Goal: Transaction & Acquisition: Purchase product/service

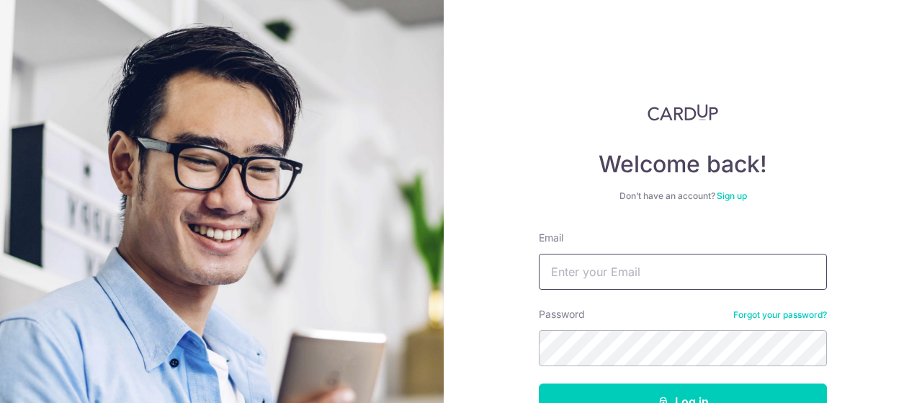
click at [574, 274] on input "Email" at bounding box center [683, 272] width 288 height 36
type input "hello@johnlevin.com.au"
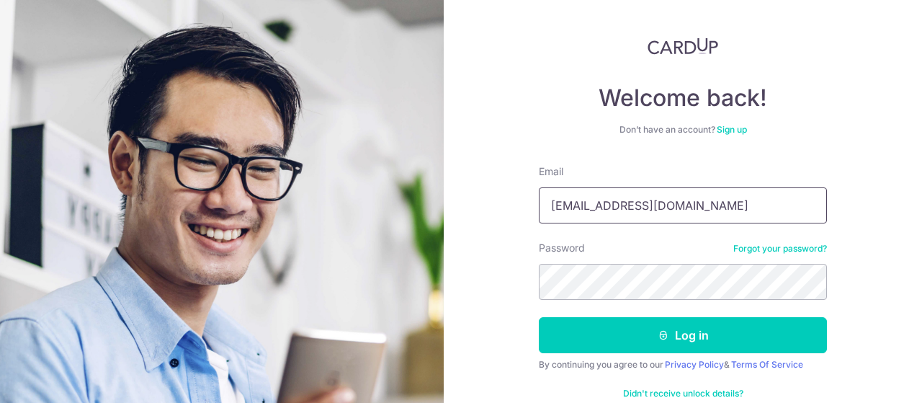
scroll to position [97, 0]
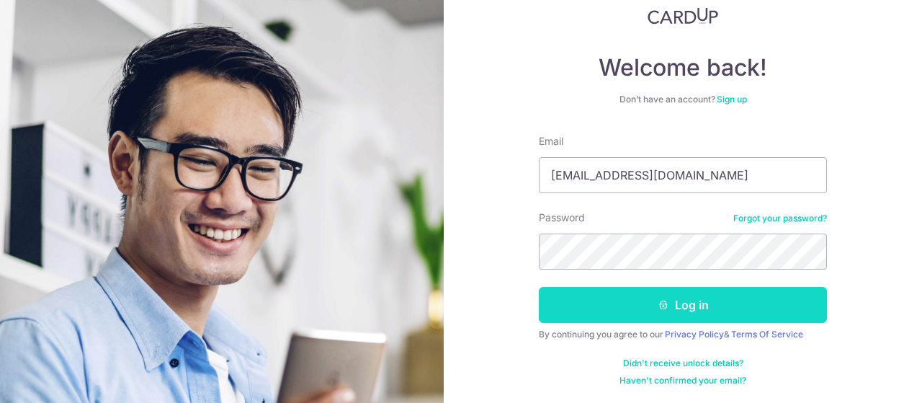
click at [686, 309] on button "Log in" at bounding box center [683, 305] width 288 height 36
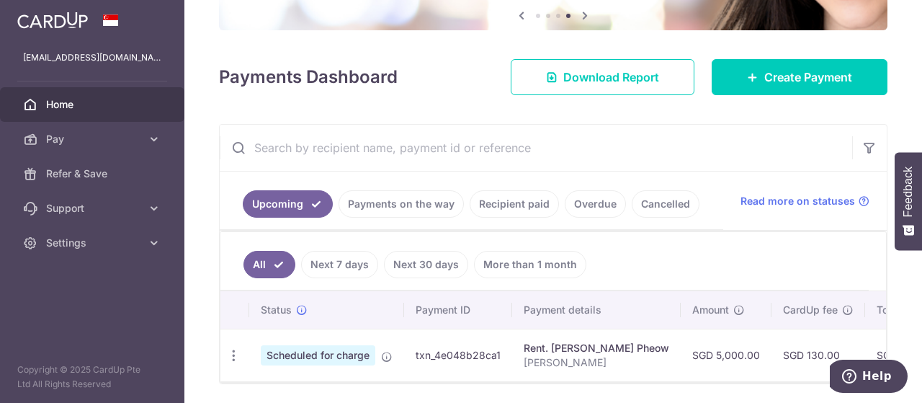
scroll to position [205, 0]
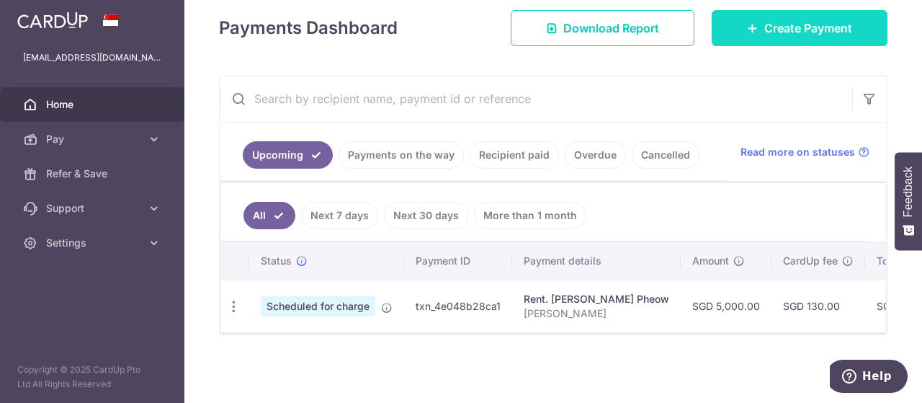
click at [759, 39] on link "Create Payment" at bounding box center [800, 28] width 176 height 36
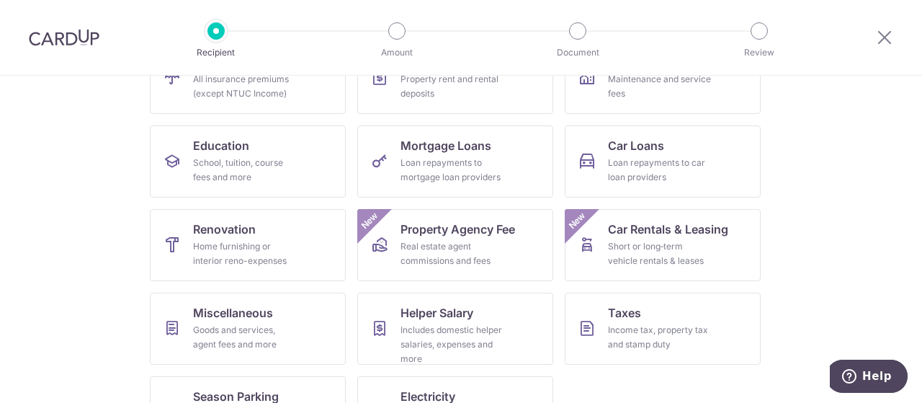
scroll to position [193, 0]
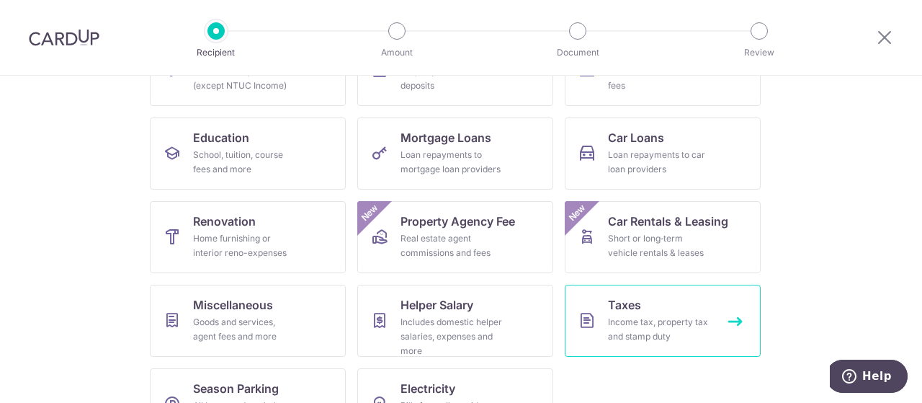
click at [654, 336] on div "Income tax, property tax and stamp duty" at bounding box center [660, 329] width 104 height 29
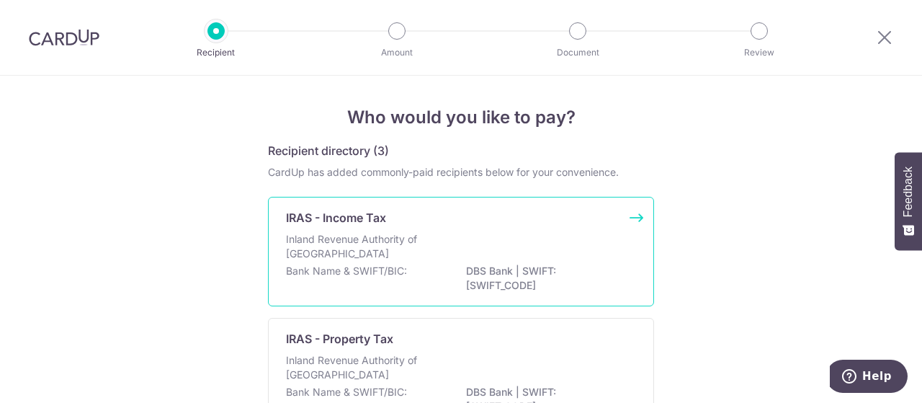
click at [377, 262] on div "Inland Revenue Authority of Singapore" at bounding box center [461, 248] width 350 height 32
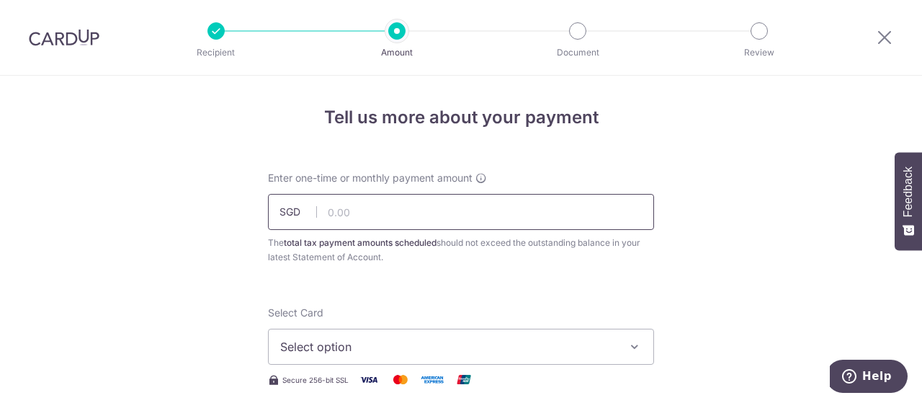
click at [369, 207] on input "text" at bounding box center [461, 212] width 386 height 36
click at [373, 213] on input "48518.68" at bounding box center [461, 212] width 386 height 36
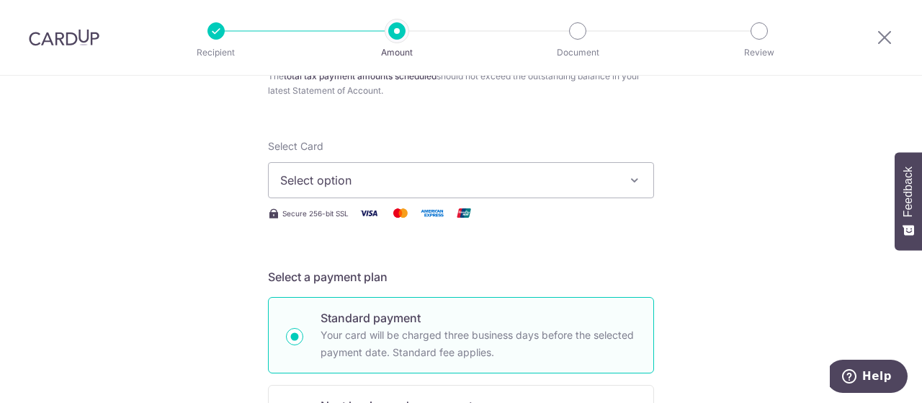
scroll to position [216, 0]
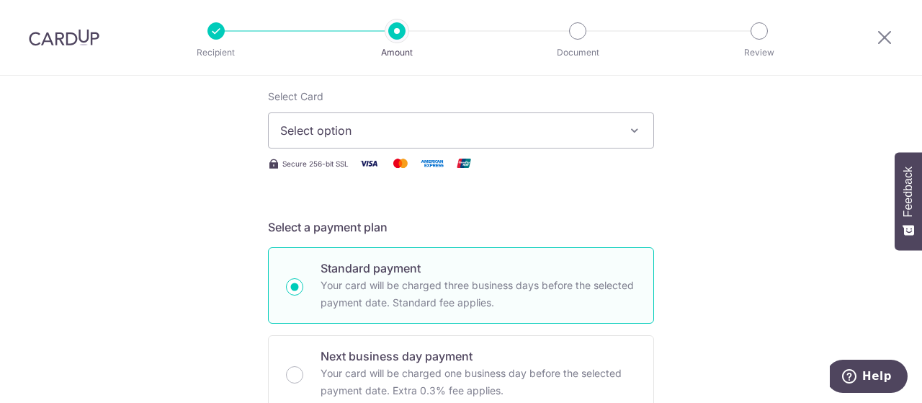
type input "48,518.68"
click at [629, 133] on icon "button" at bounding box center [634, 130] width 14 height 14
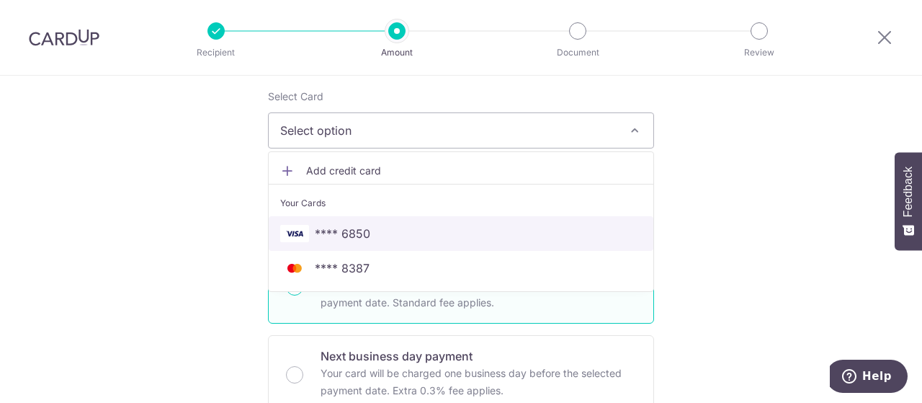
click at [318, 244] on link "**** 6850" at bounding box center [461, 233] width 385 height 35
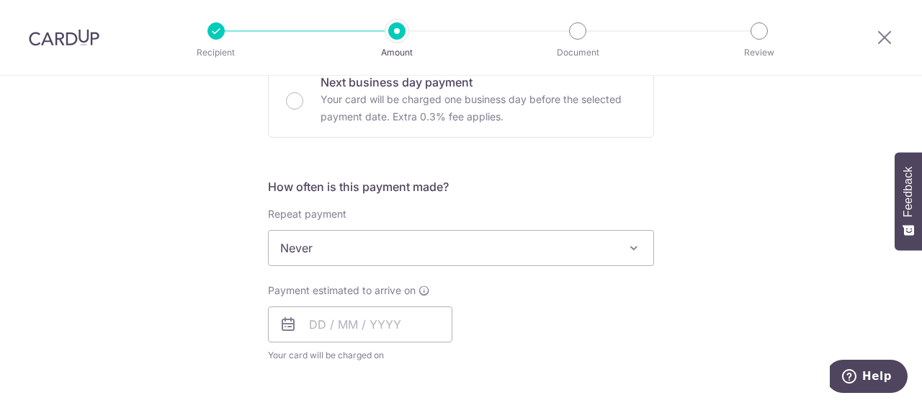
scroll to position [507, 0]
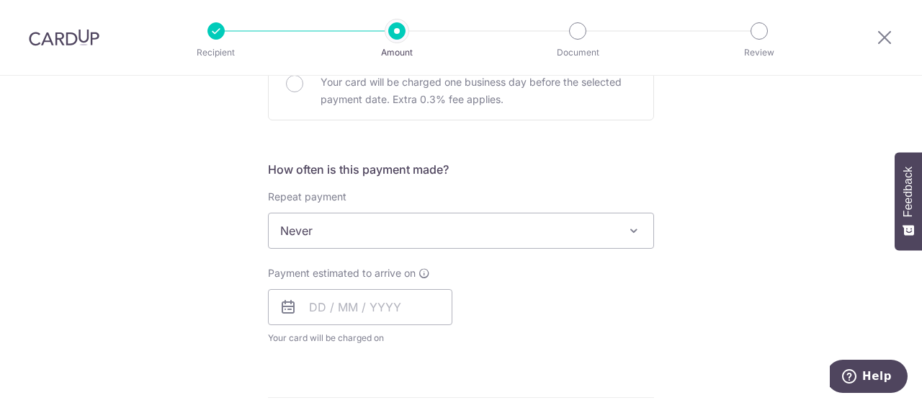
click at [625, 233] on span at bounding box center [633, 230] width 17 height 17
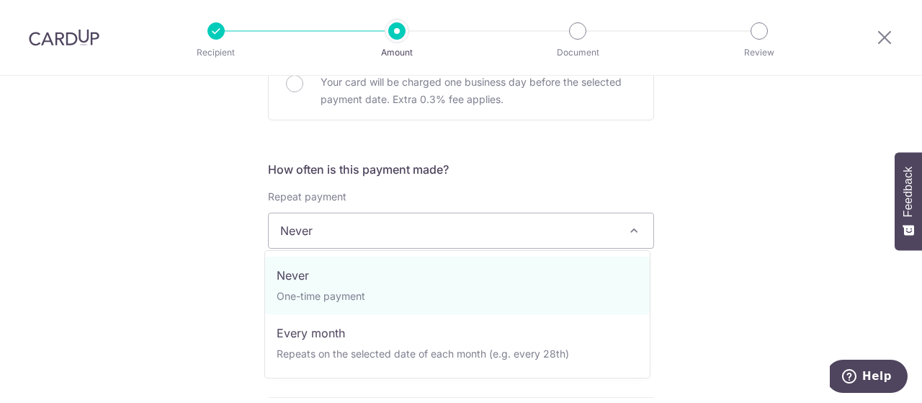
click at [435, 229] on span "Never" at bounding box center [461, 230] width 385 height 35
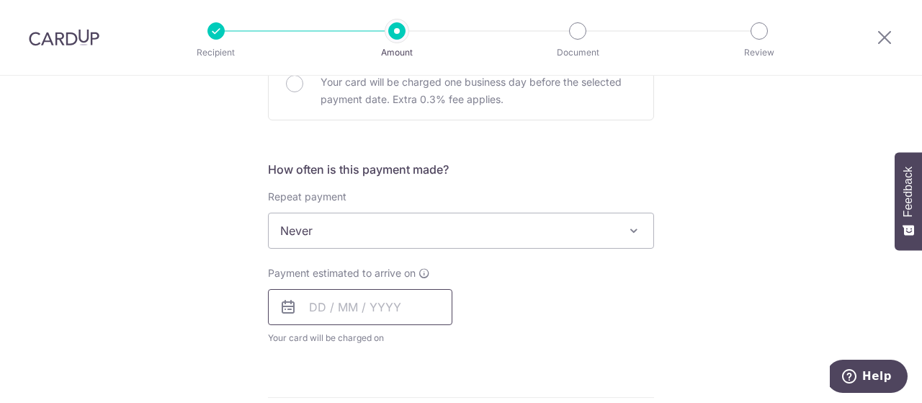
click at [357, 302] on input "text" at bounding box center [360, 307] width 184 height 36
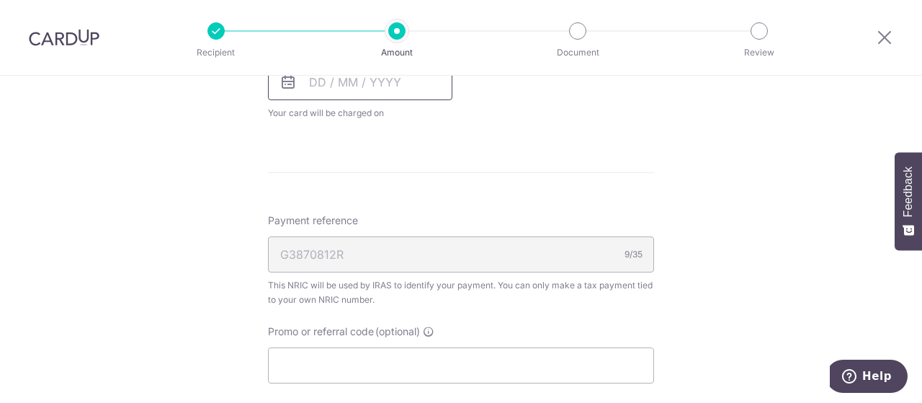
scroll to position [729, 0]
click at [329, 89] on input "text" at bounding box center [360, 85] width 184 height 36
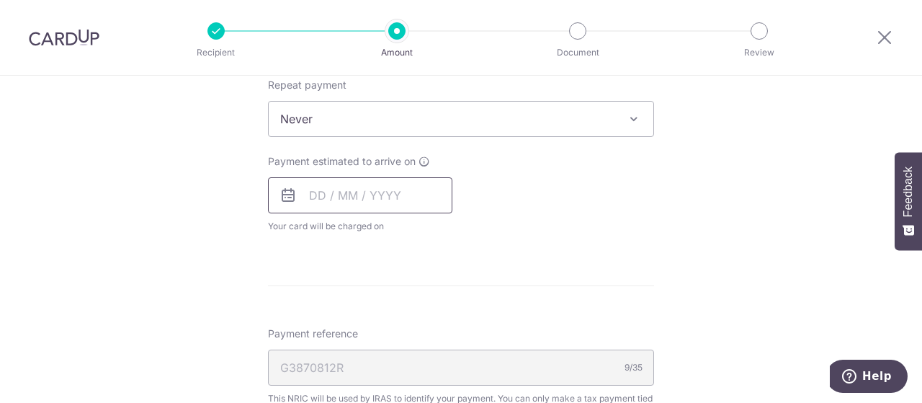
scroll to position [617, 0]
click at [385, 119] on span "Never" at bounding box center [461, 121] width 385 height 35
click at [311, 193] on input "text" at bounding box center [360, 197] width 184 height 36
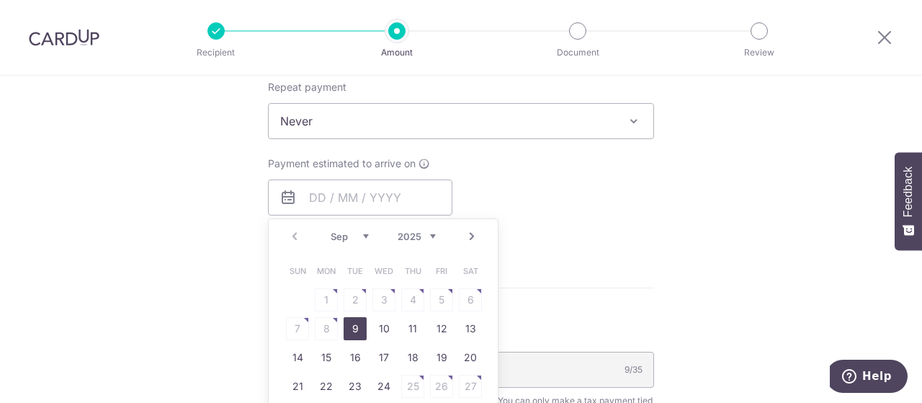
click at [353, 326] on link "9" at bounding box center [355, 328] width 23 height 23
type input "09/09/2025"
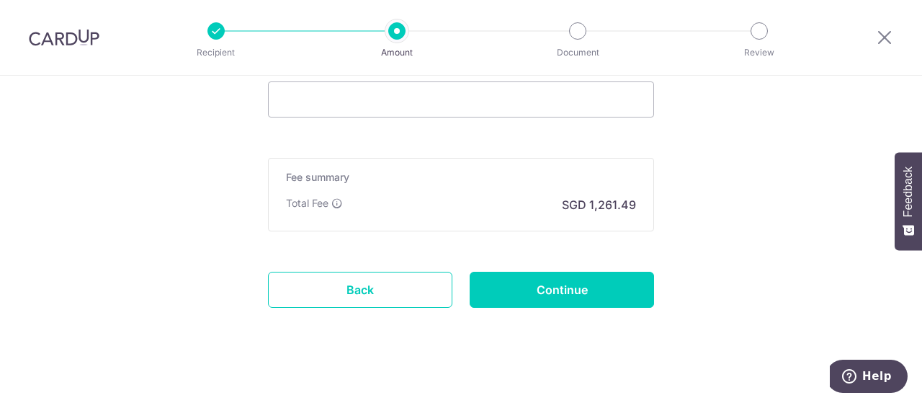
scroll to position [1059, 0]
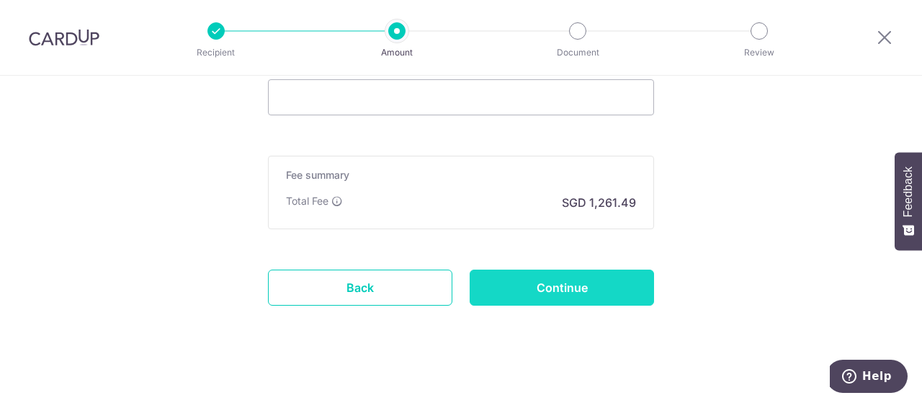
click at [545, 290] on input "Continue" at bounding box center [562, 287] width 184 height 36
type input "Create Schedule"
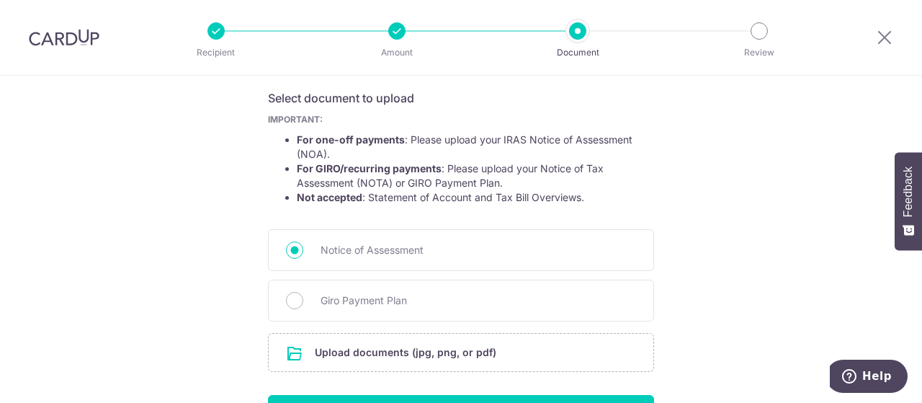
scroll to position [238, 0]
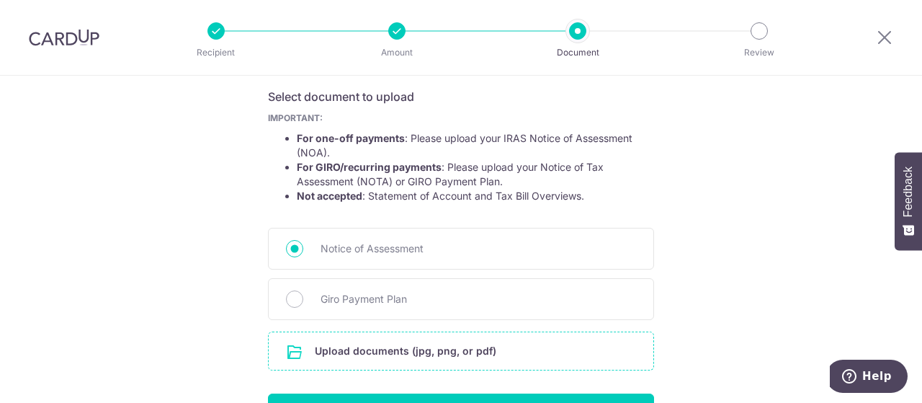
click at [461, 360] on input "file" at bounding box center [461, 350] width 385 height 37
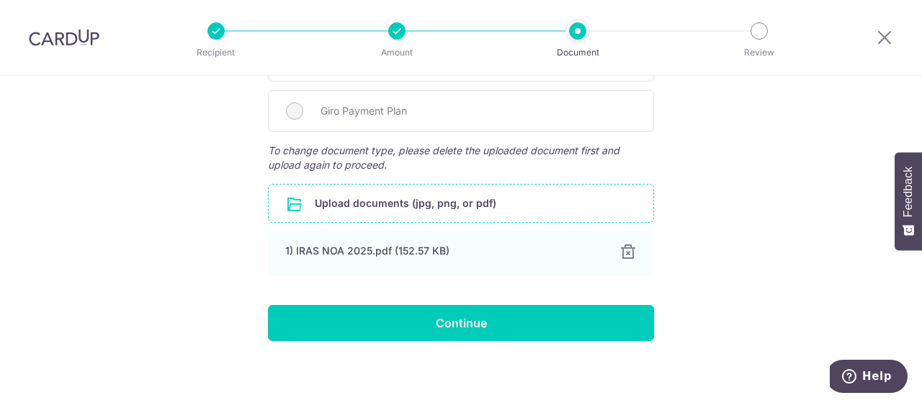
scroll to position [429, 0]
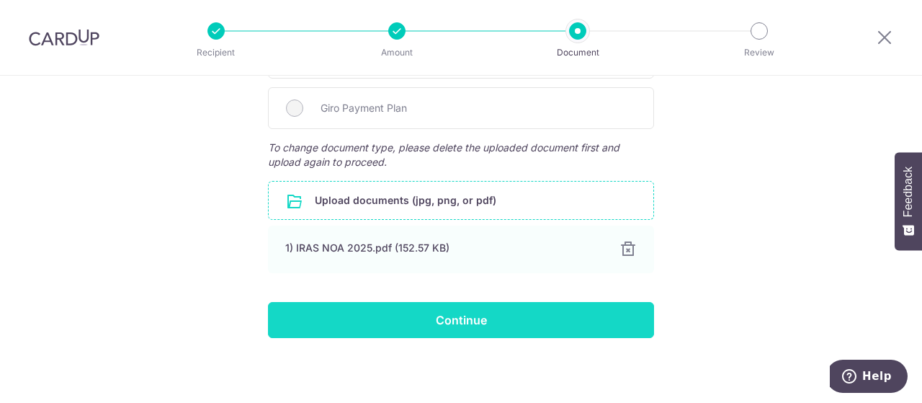
click at [527, 316] on input "Continue" at bounding box center [461, 320] width 386 height 36
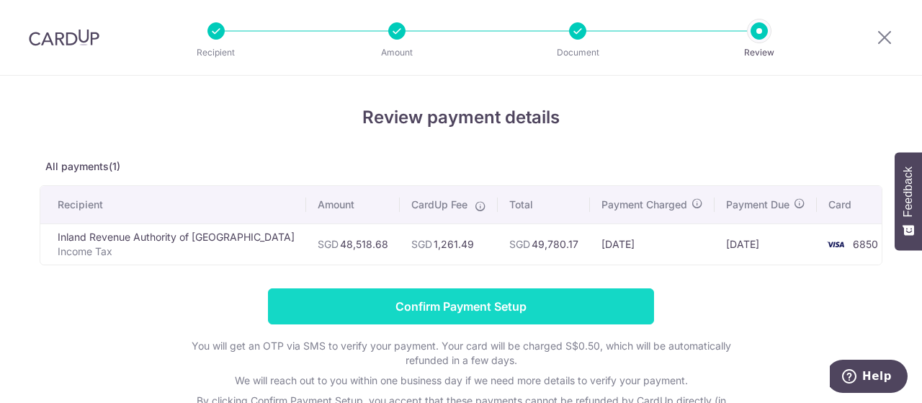
click at [506, 308] on input "Confirm Payment Setup" at bounding box center [461, 306] width 386 height 36
